Goal: Check status: Check status

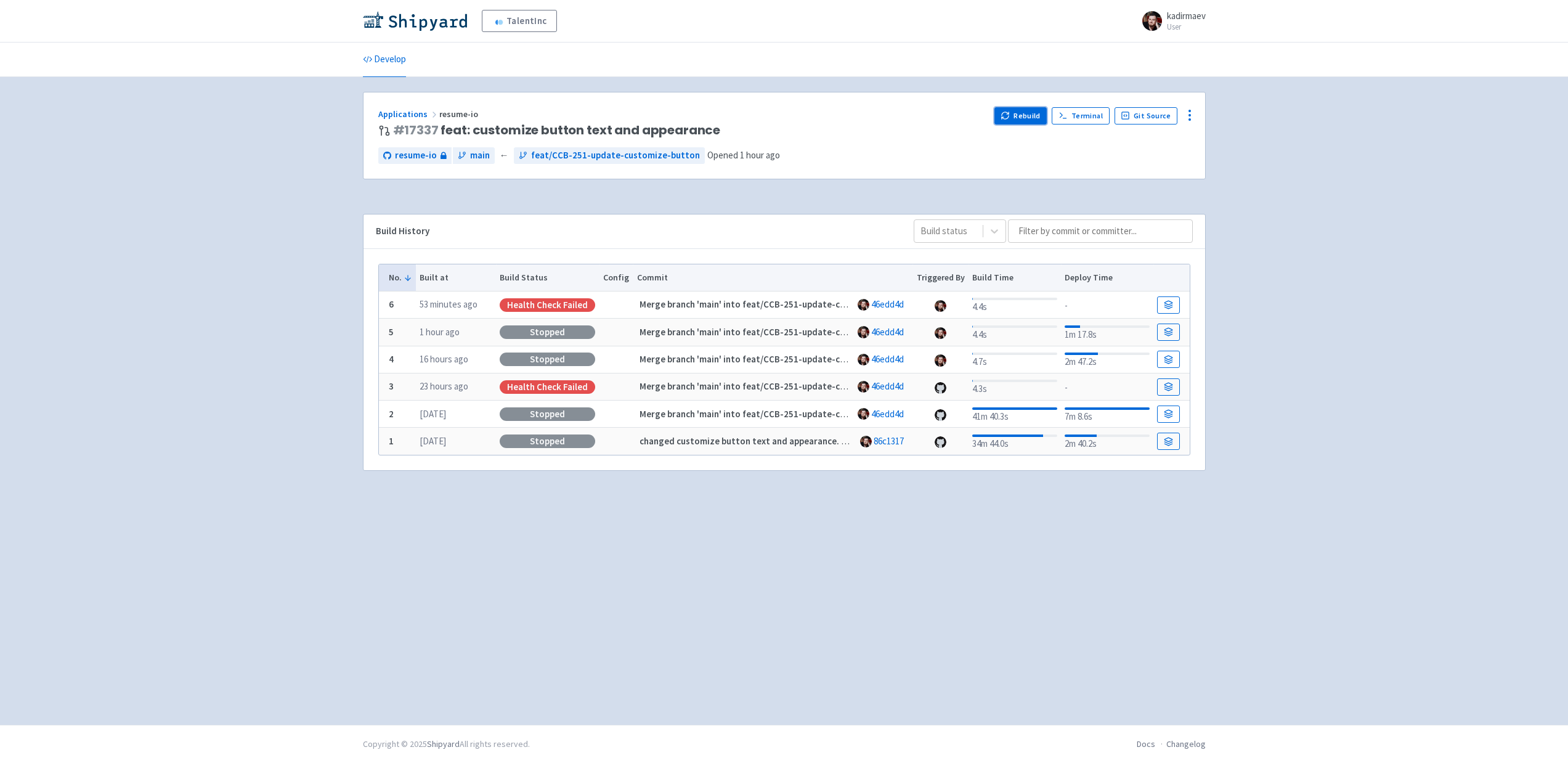
click at [1021, 121] on button "Rebuild" at bounding box center [1020, 116] width 53 height 17
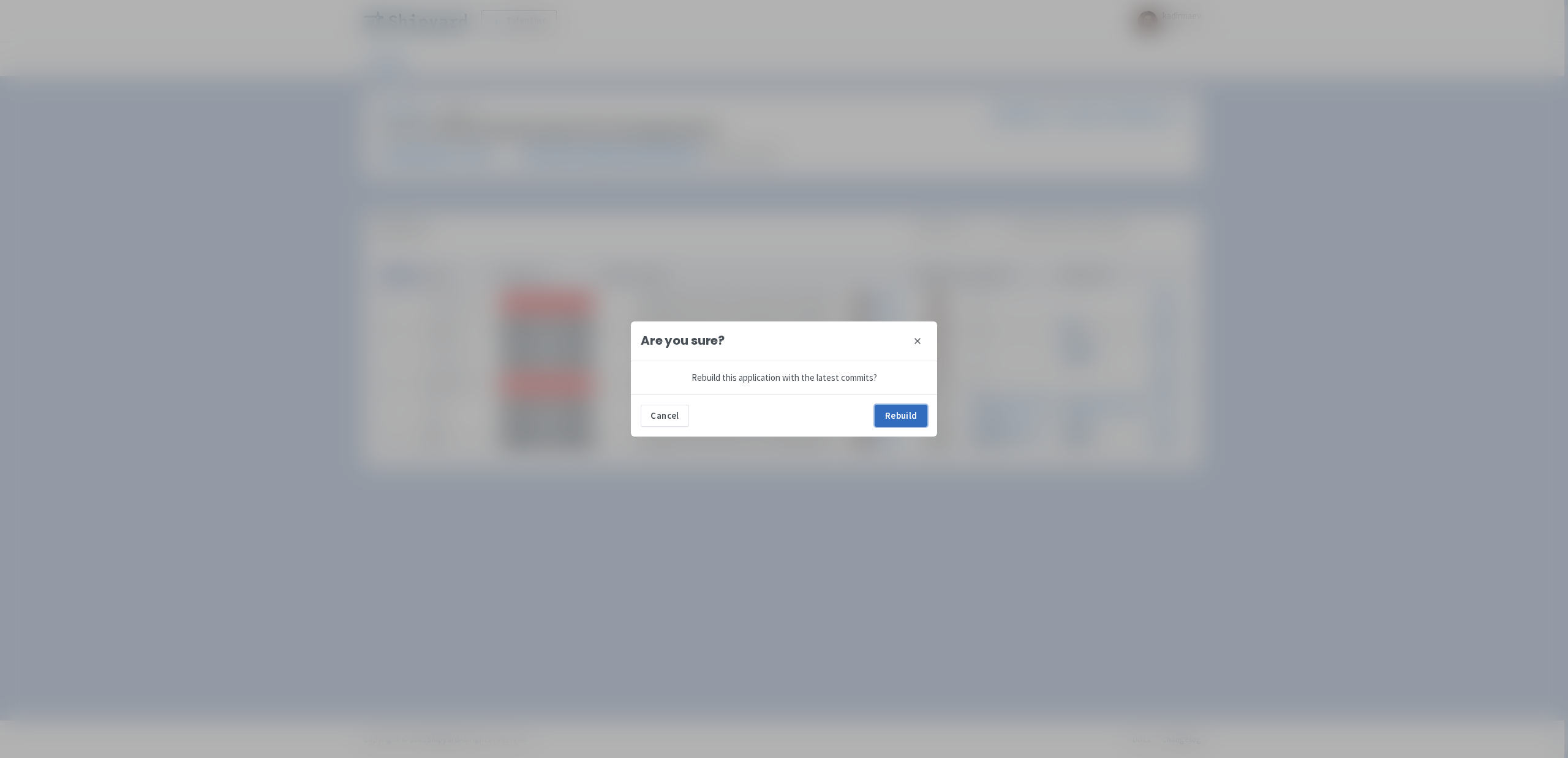
click at [901, 417] on button "Rebuild" at bounding box center [901, 415] width 53 height 22
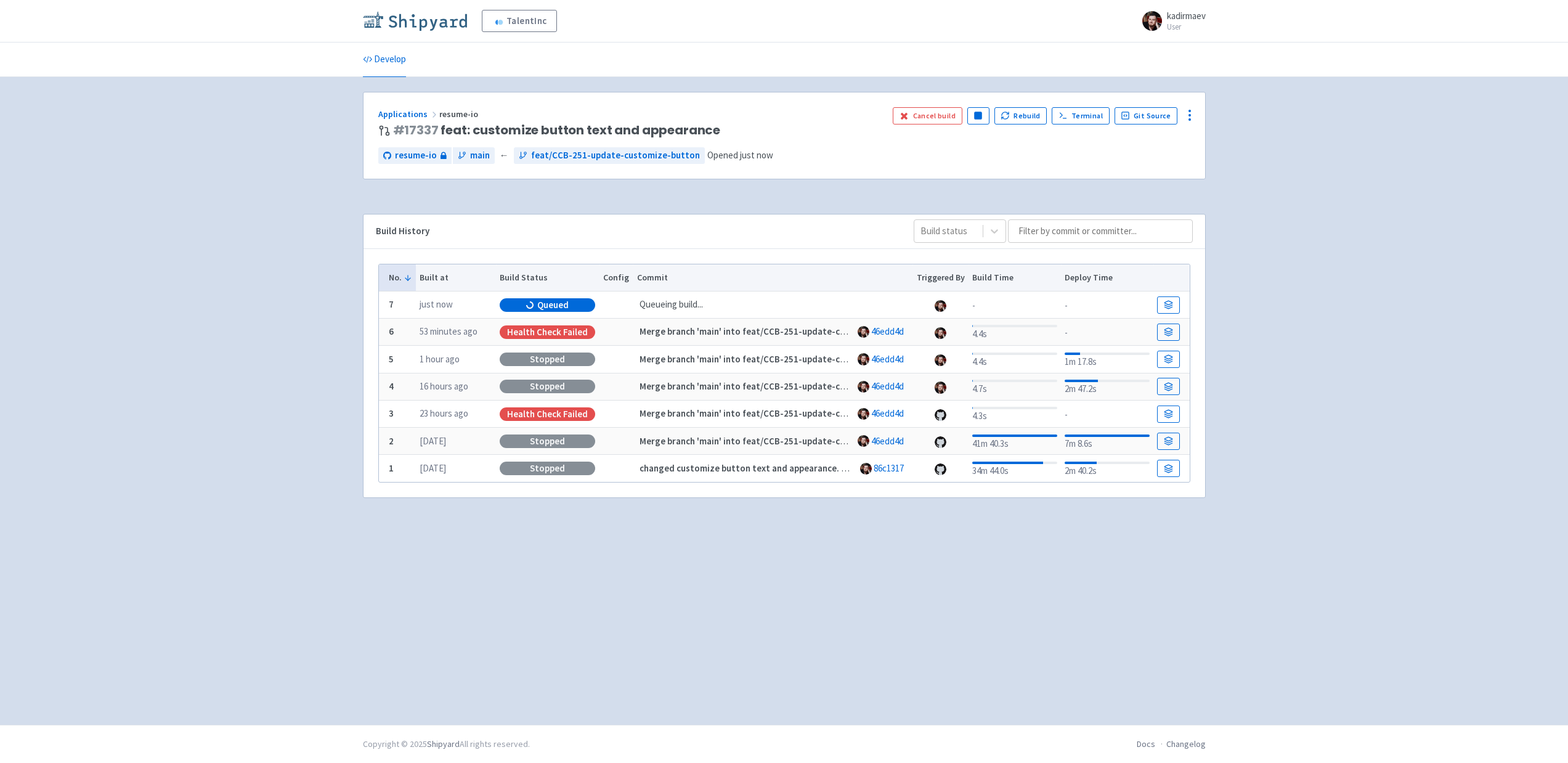
click at [433, 31] on link at bounding box center [417, 22] width 109 height 20
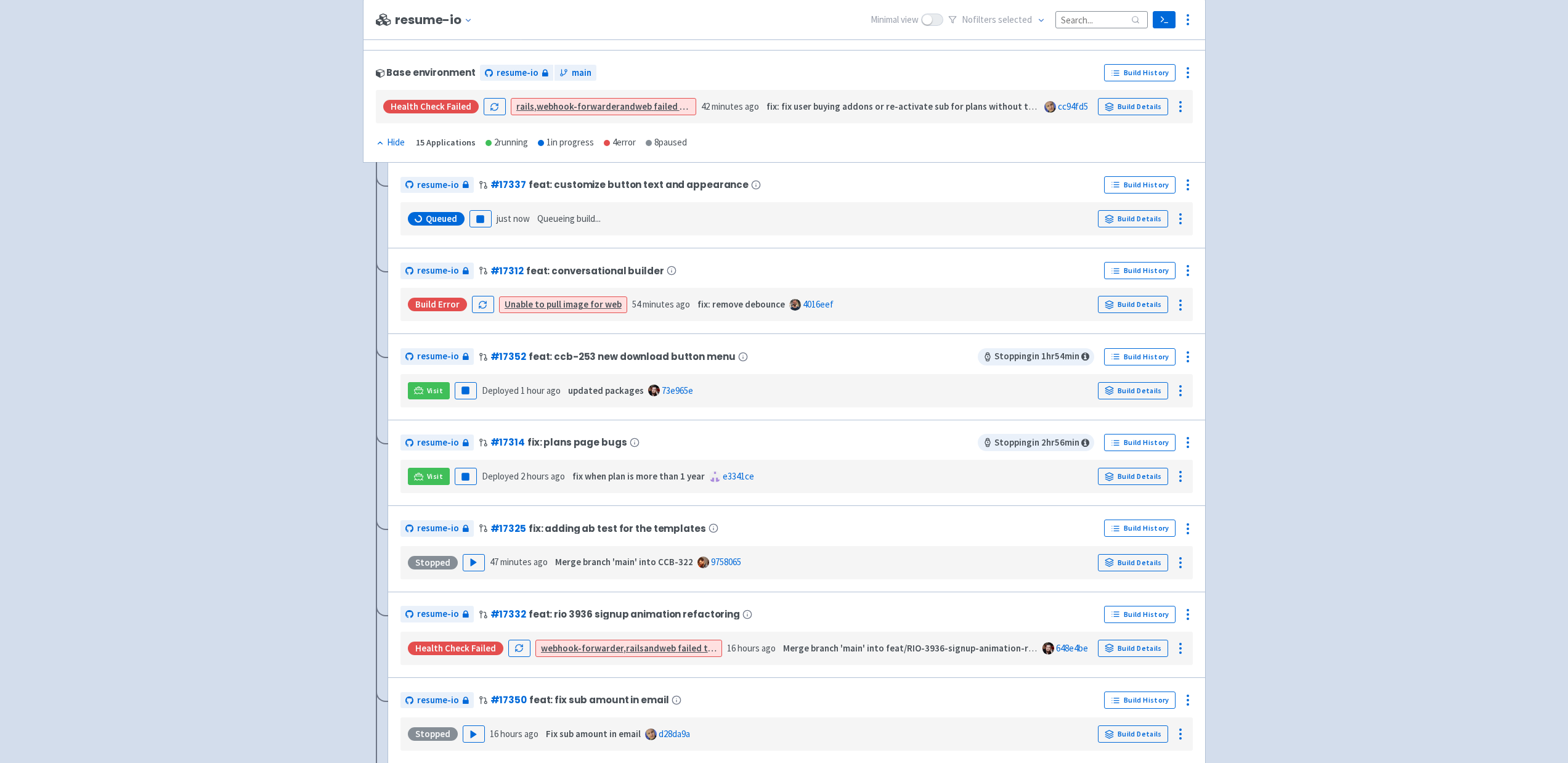
scroll to position [1849, 0]
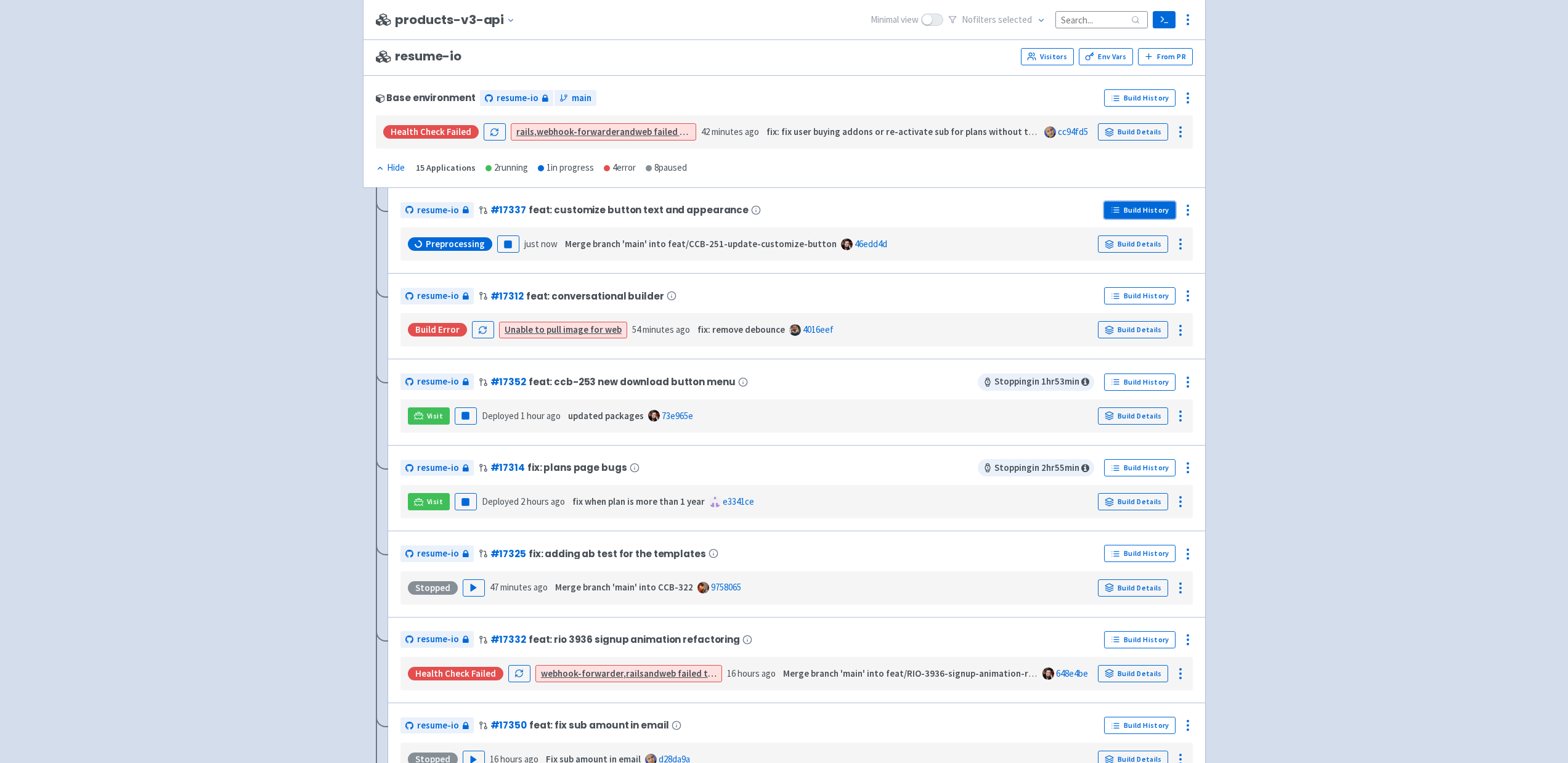
click at [1138, 210] on link "Build History" at bounding box center [1139, 210] width 71 height 17
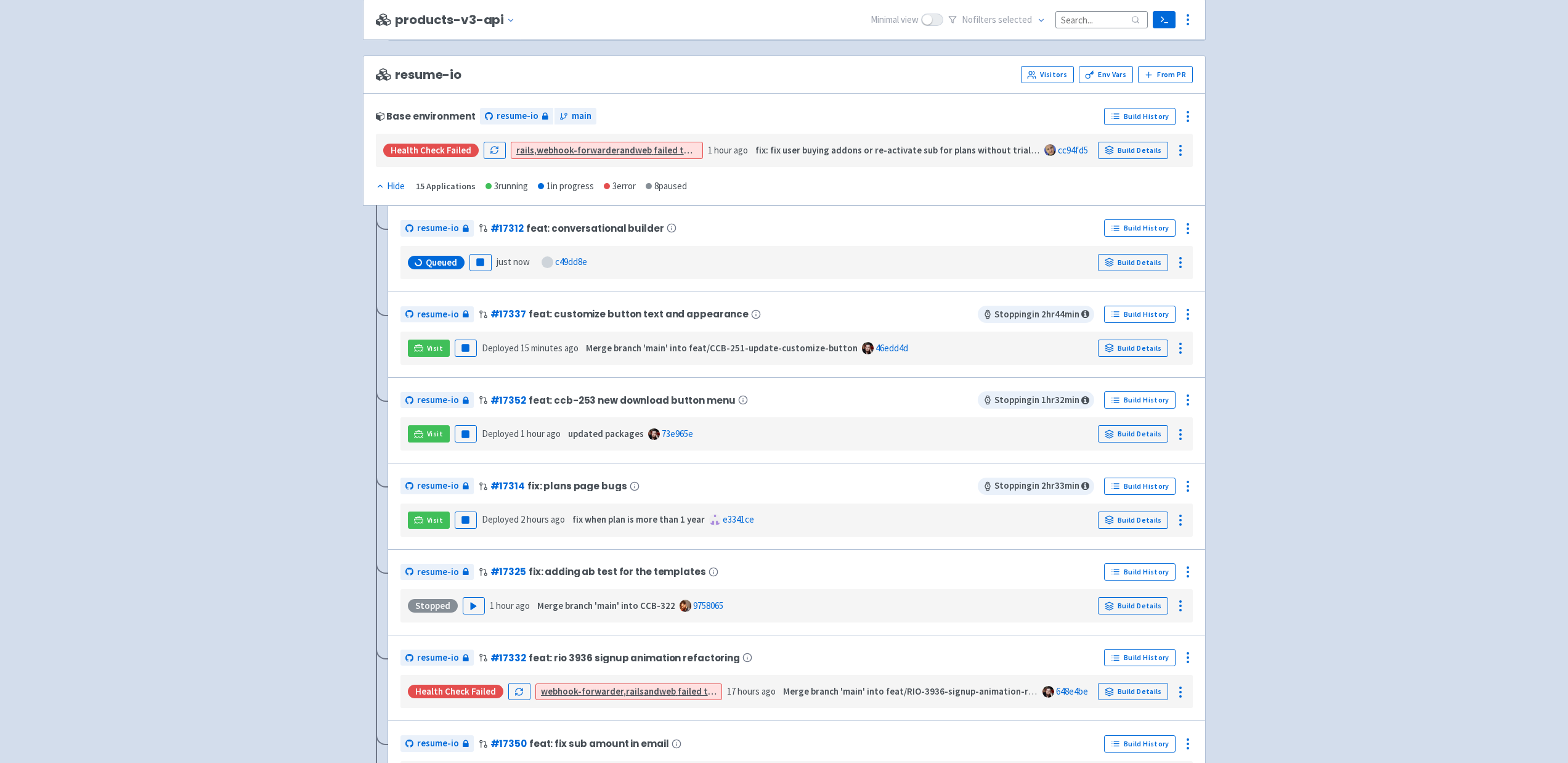
scroll to position [1873, 0]
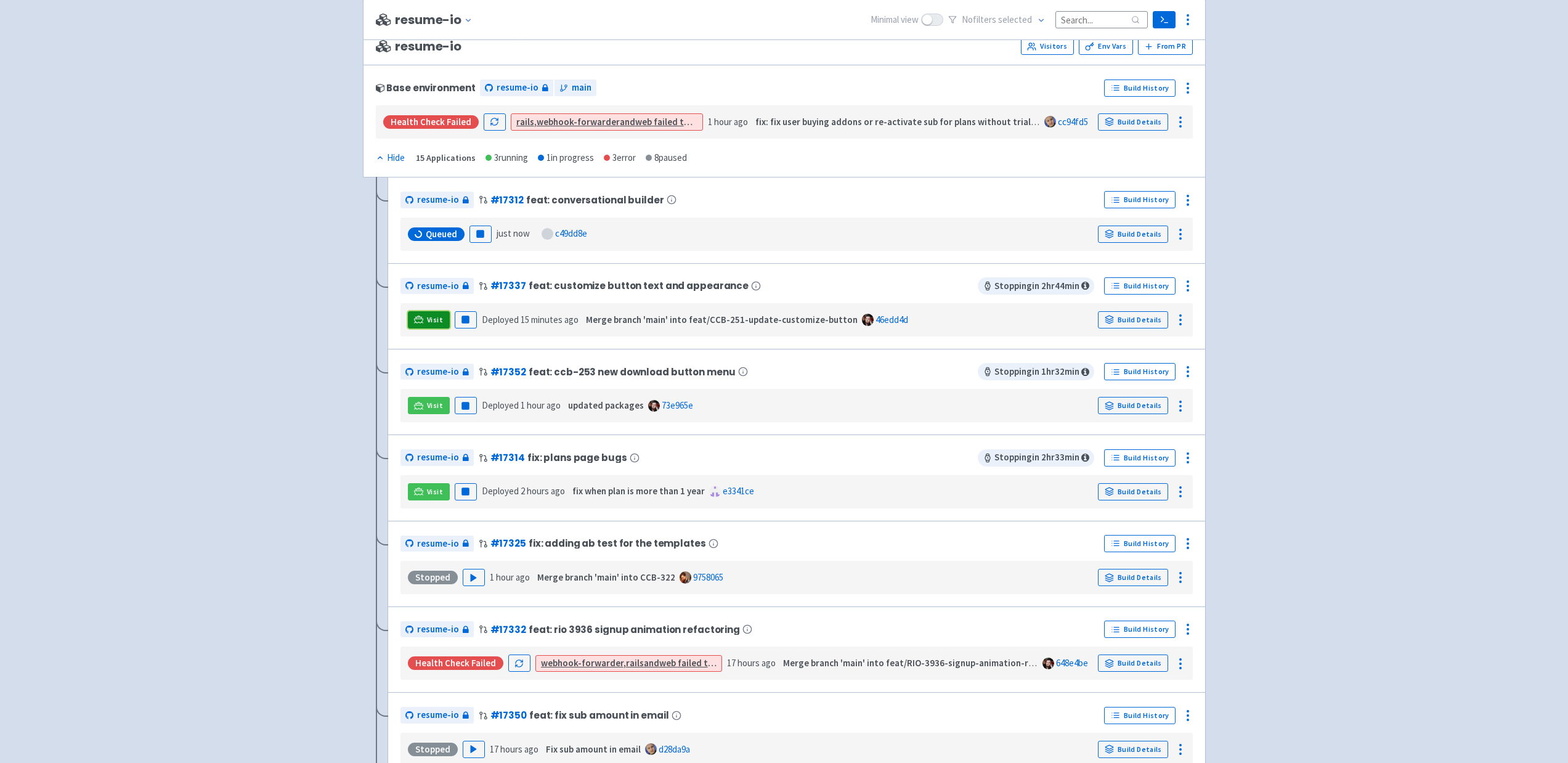
click at [435, 324] on span "Visit" at bounding box center [435, 320] width 16 height 10
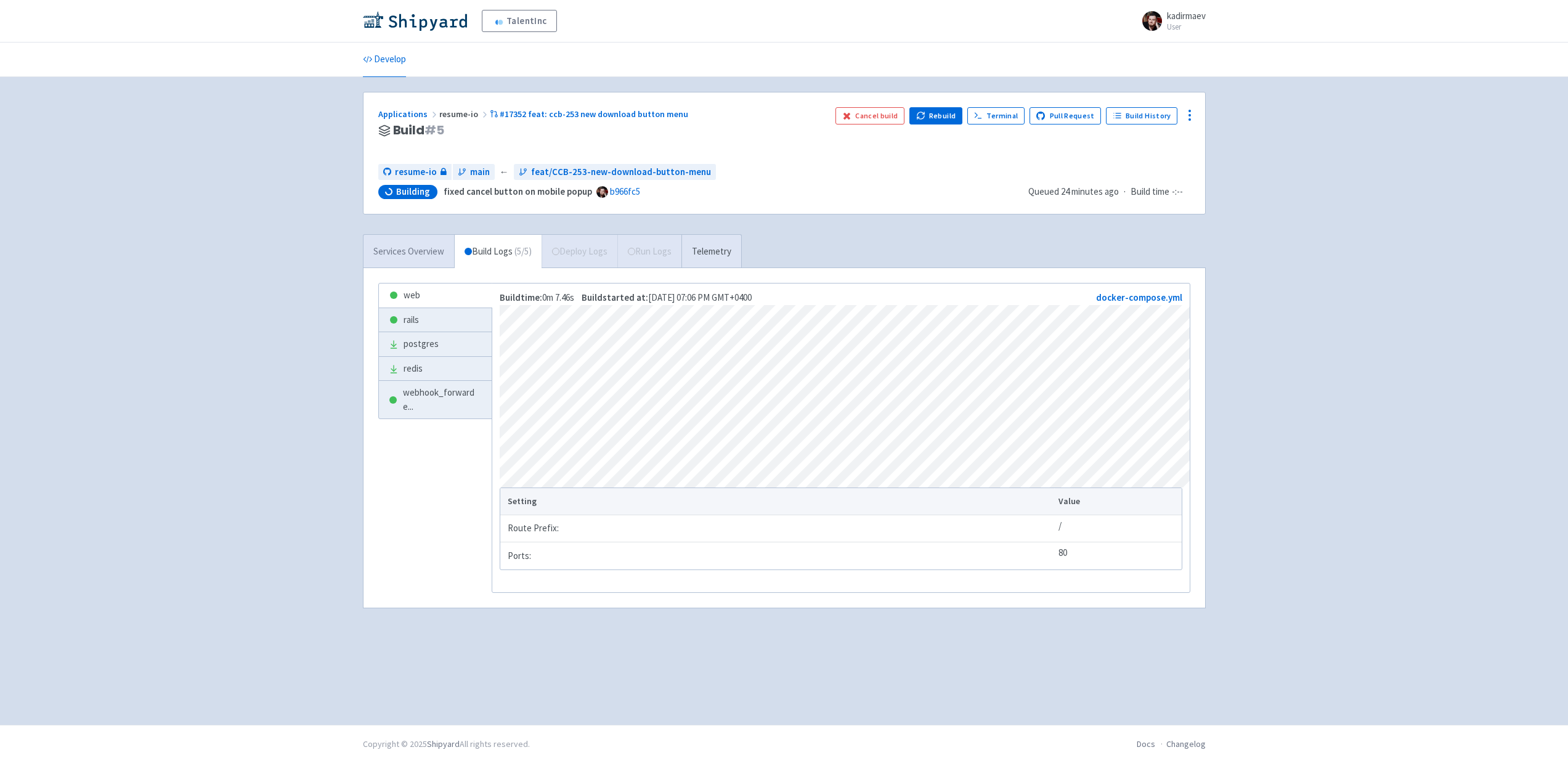
click at [407, 257] on link "Services Overview" at bounding box center [408, 251] width 91 height 34
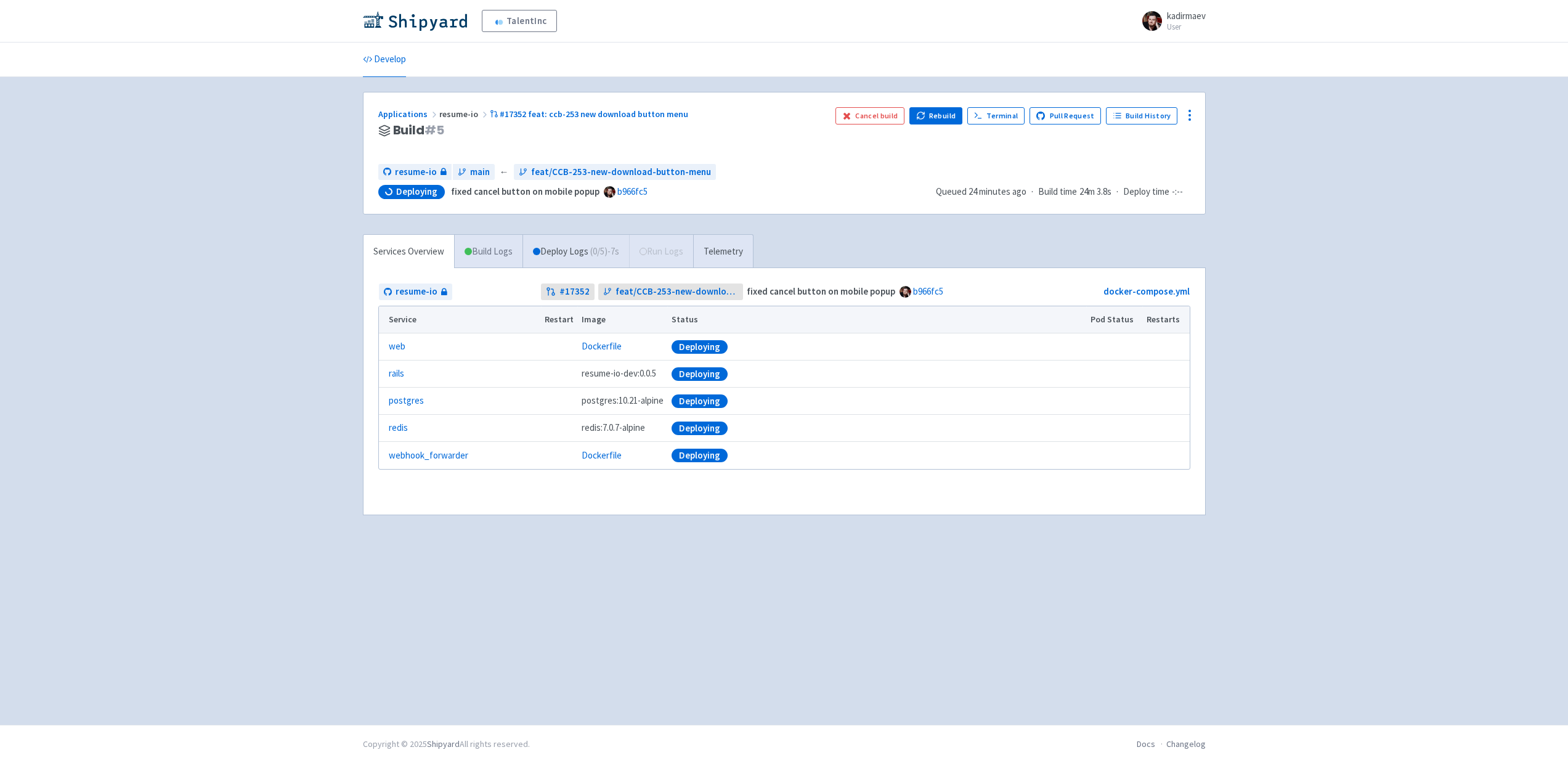
click at [494, 251] on link "Build Logs" at bounding box center [488, 251] width 68 height 34
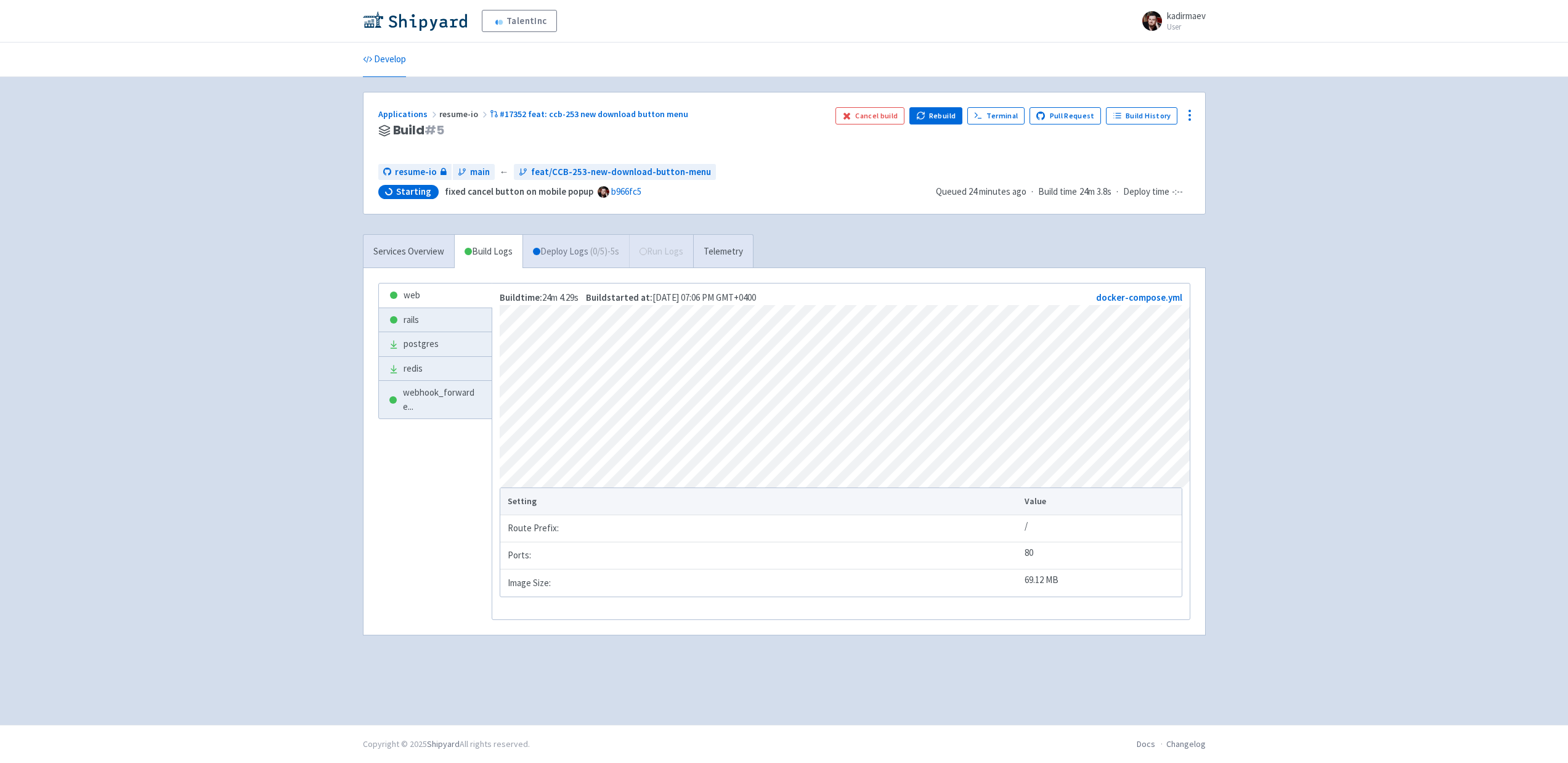
click at [583, 257] on link "Deploy Logs ( 0 / 5 ) -5s" at bounding box center [576, 251] width 107 height 34
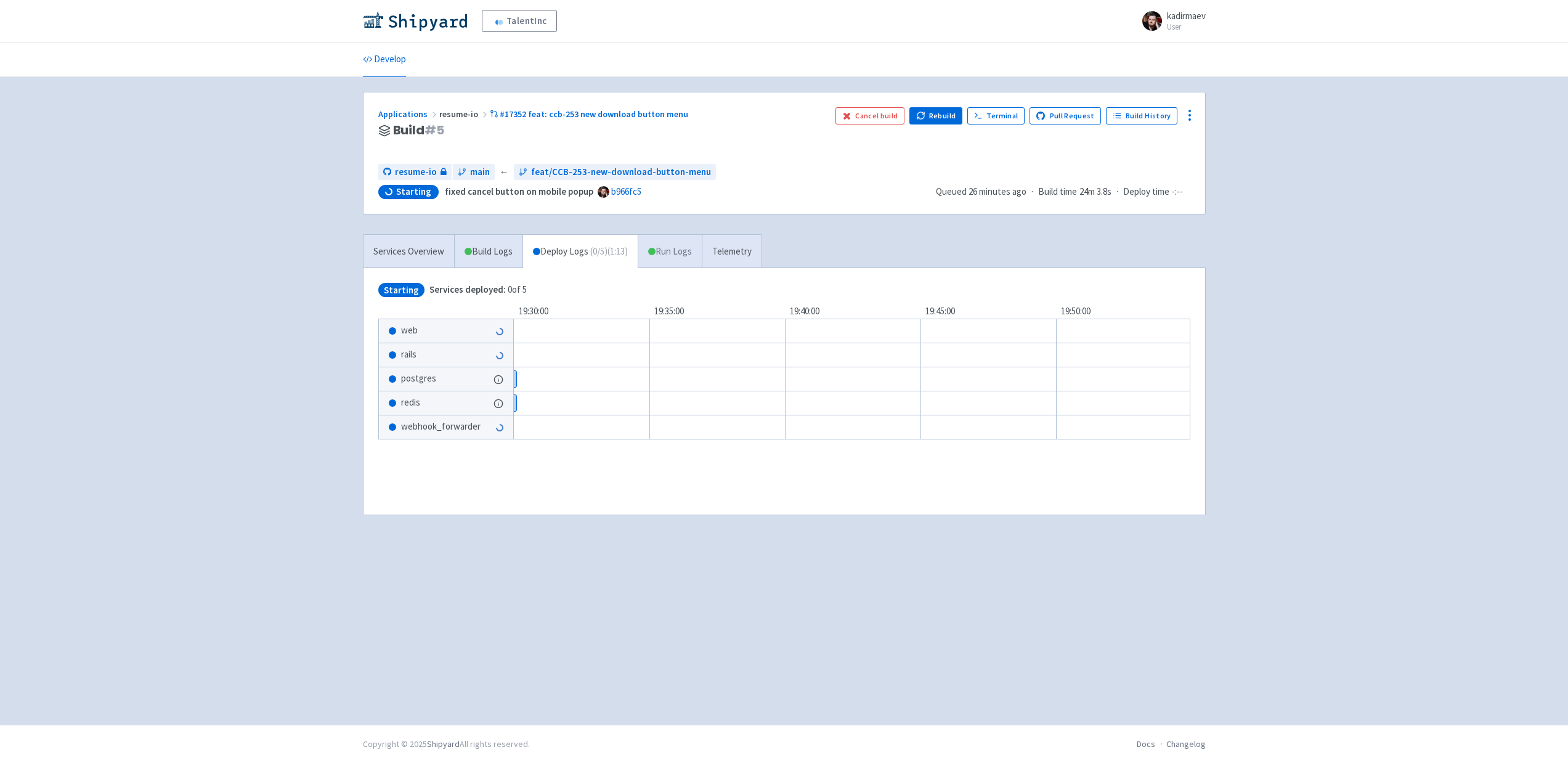
click at [665, 253] on link "Run Logs" at bounding box center [669, 251] width 64 height 34
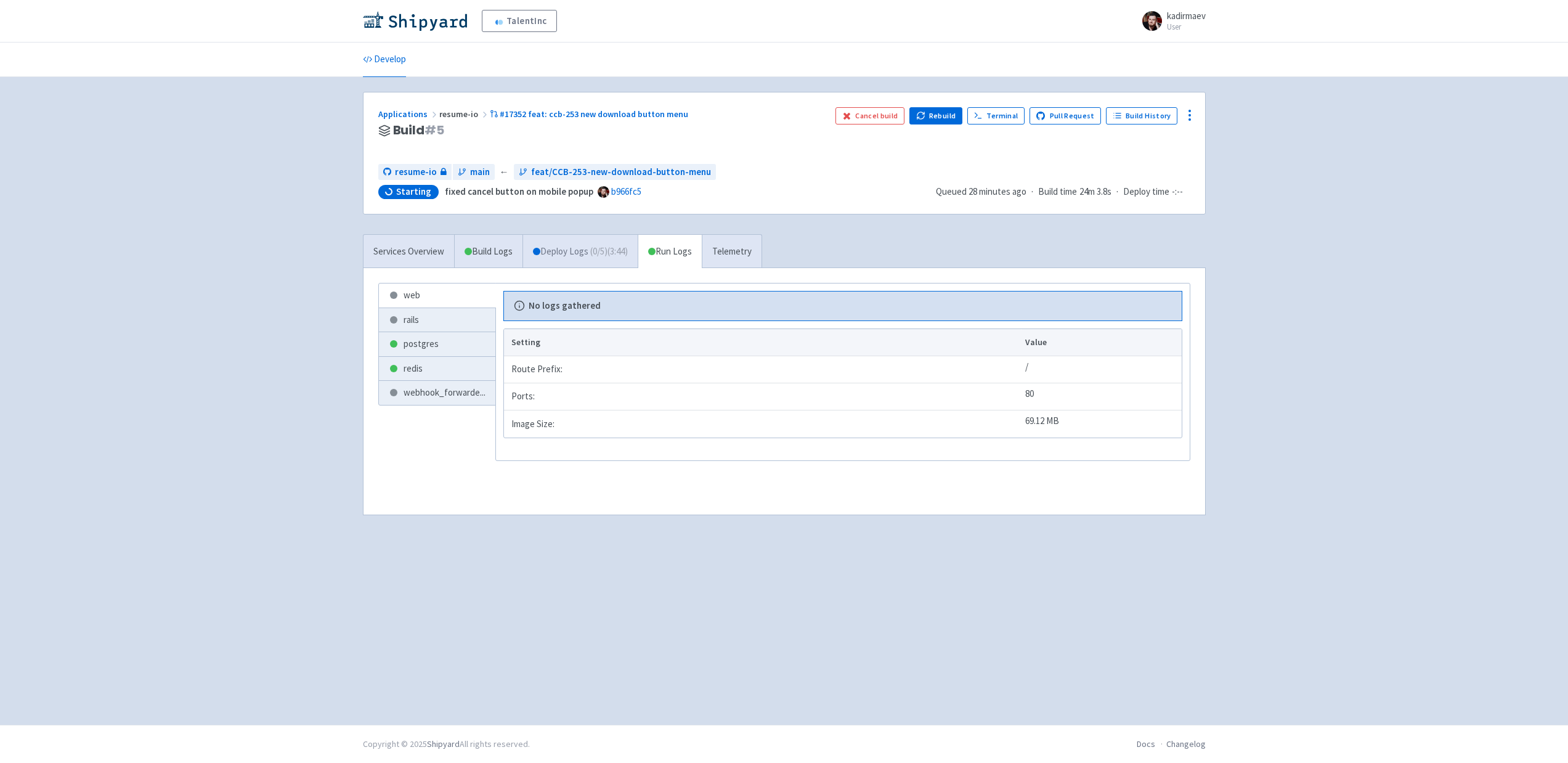
click at [620, 249] on span "( 0 / 5 ) (3:44)" at bounding box center [609, 251] width 38 height 14
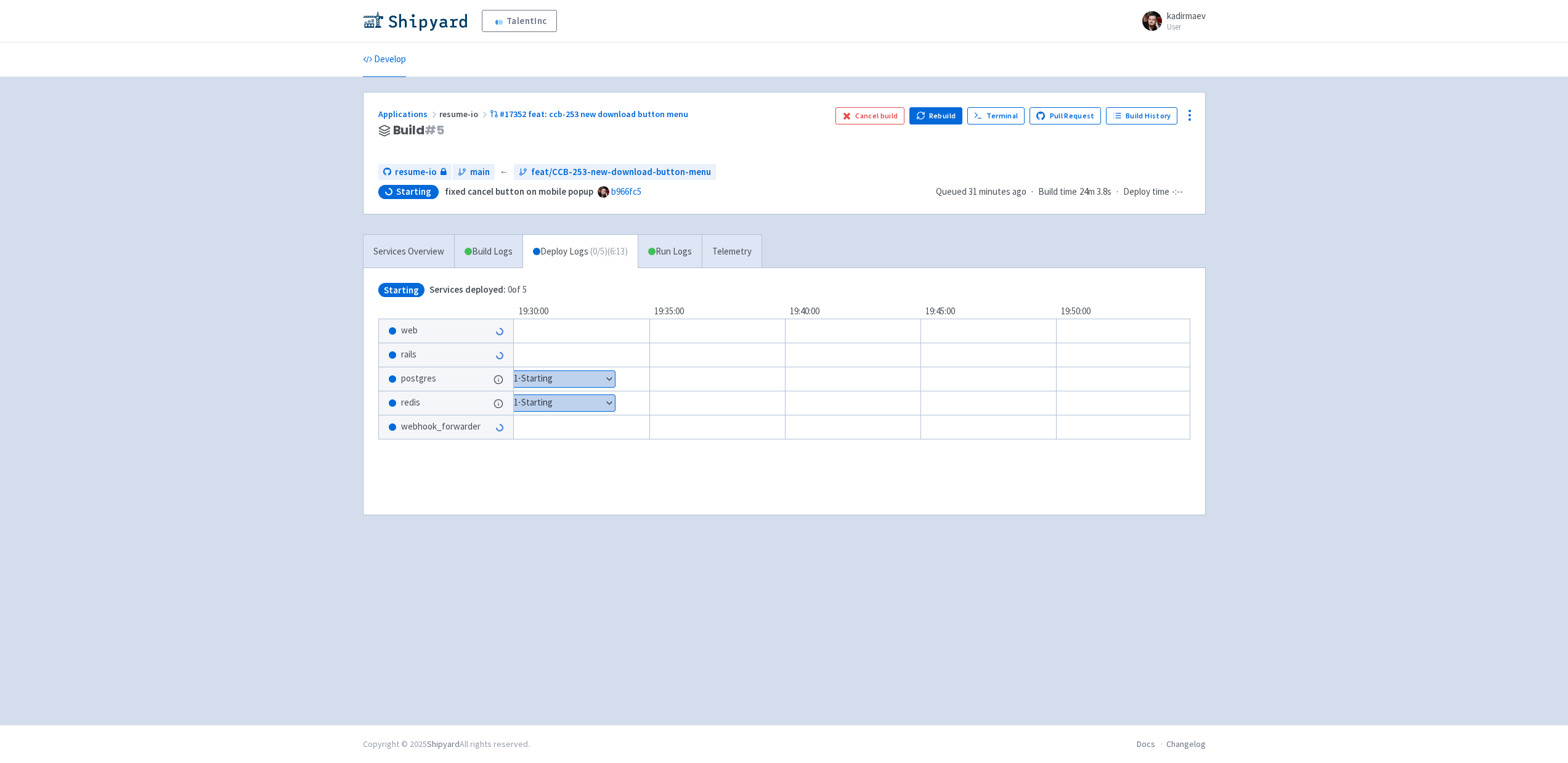
click at [1208, 233] on div "Applications resume-io #17352 feat: ccb-253 new download button menu Build # 5 …" at bounding box center [784, 401] width 863 height 618
